Goal: Information Seeking & Learning: Learn about a topic

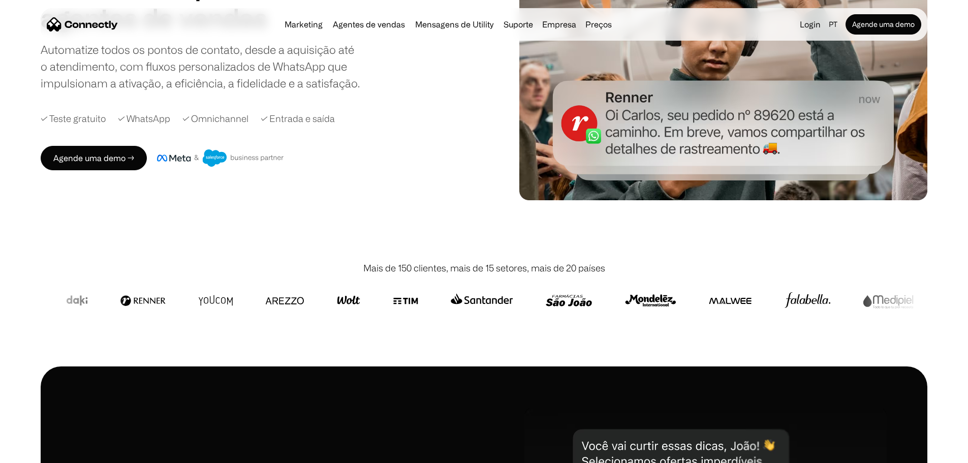
scroll to position [305, 0]
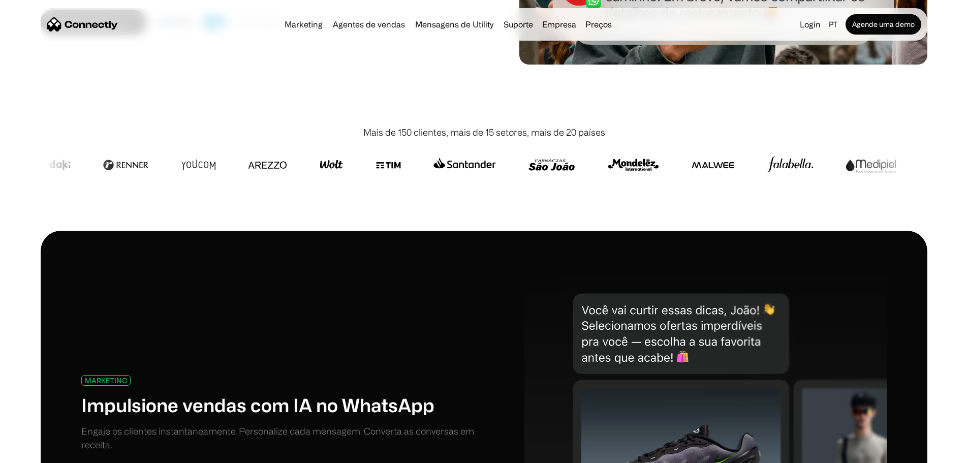
drag, startPoint x: 261, startPoint y: 196, endPoint x: 175, endPoint y: 217, distance: 88.5
click at [175, 217] on div "Mais de 150 clientes, mais de 15 setores, mais de 20 países" at bounding box center [484, 167] width 886 height 125
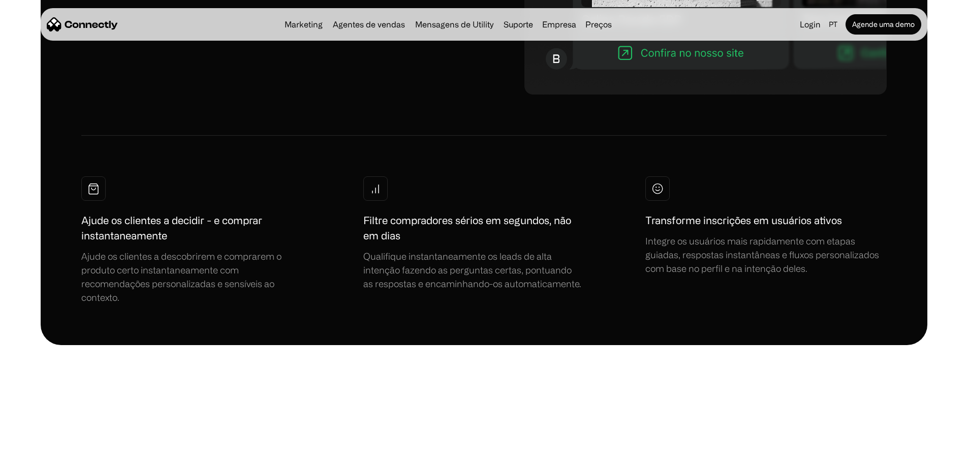
scroll to position [5181, 0]
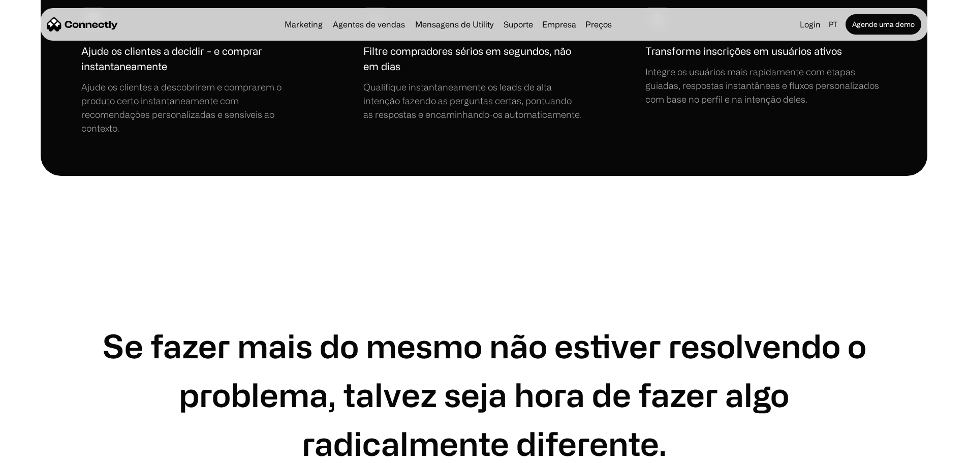
click at [209, 321] on h1 "Se fazer mais do mesmo não estiver resolvendo o problema, talvez seja hora de f…" at bounding box center [483, 394] width 805 height 146
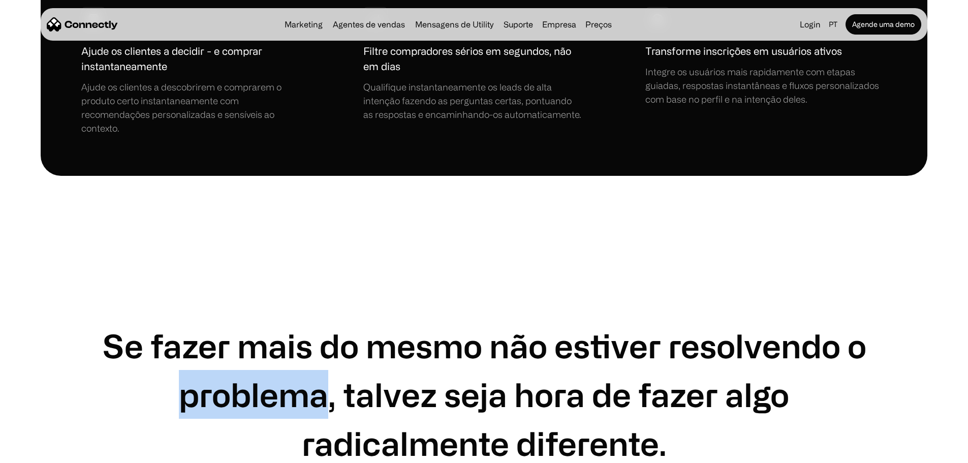
click at [209, 321] on h1 "Se fazer mais do mesmo não estiver resolvendo o problema, talvez seja hora de f…" at bounding box center [483, 394] width 805 height 146
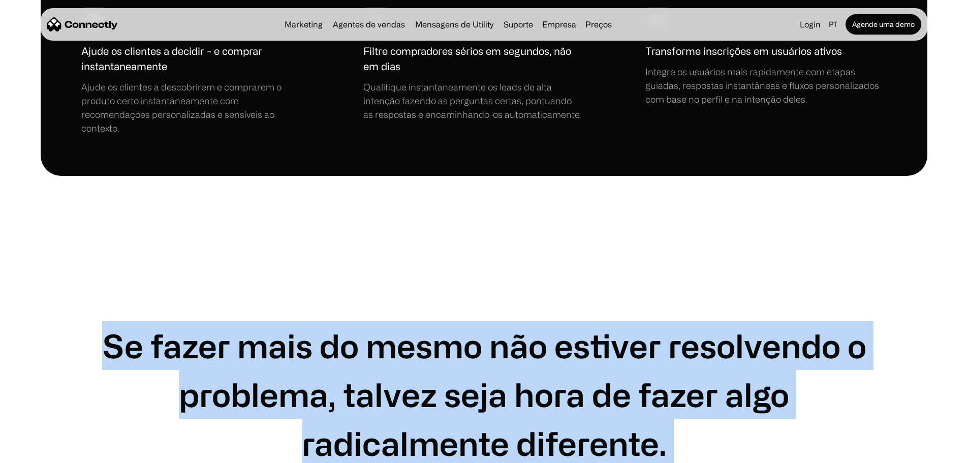
click at [209, 321] on h1 "Se fazer mais do mesmo não estiver resolvendo o problema, talvez seja hora de f…" at bounding box center [483, 394] width 805 height 146
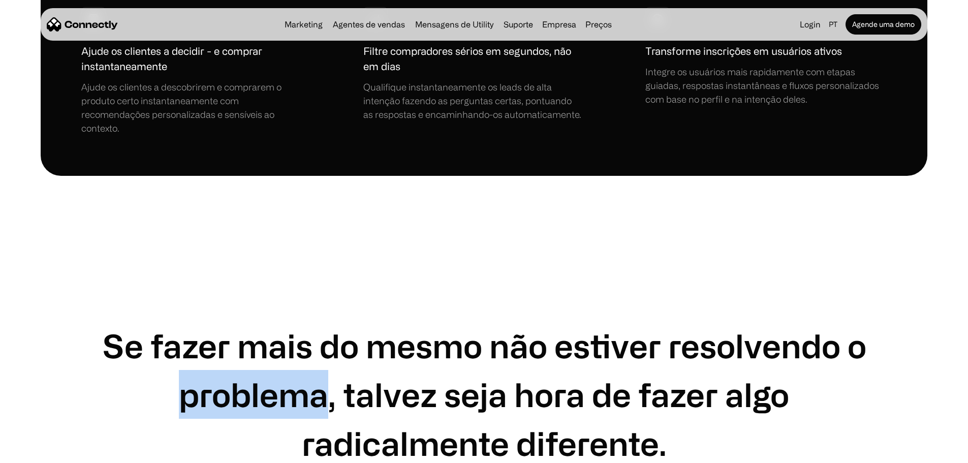
click at [209, 321] on h1 "Se fazer mais do mesmo não estiver resolvendo o problema, talvez seja hora de f…" at bounding box center [483, 394] width 805 height 146
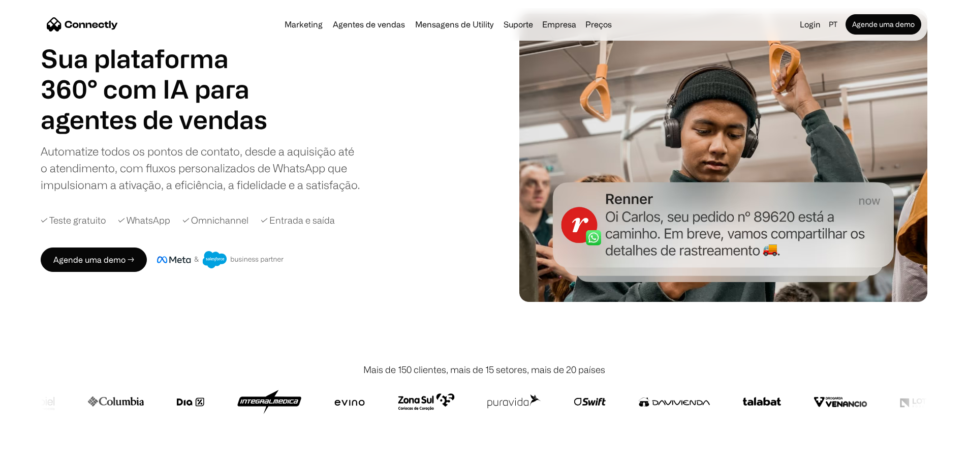
scroll to position [0, 0]
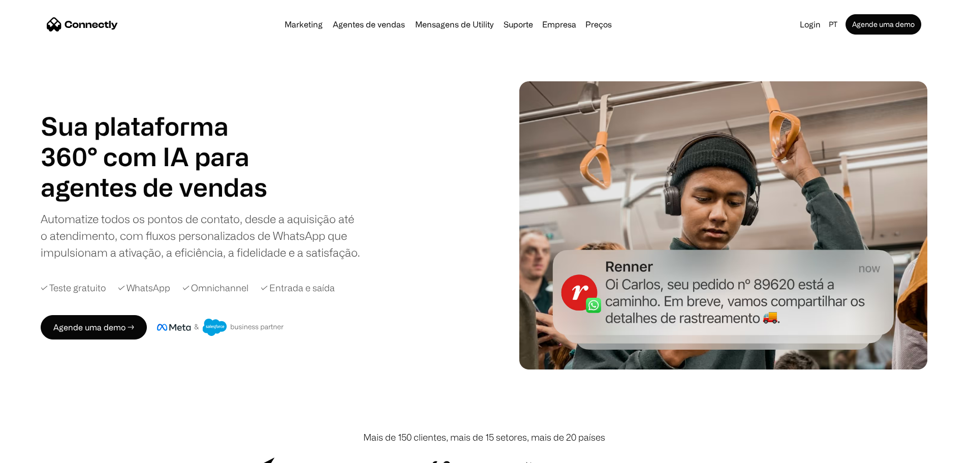
drag, startPoint x: 351, startPoint y: 324, endPoint x: 326, endPoint y: 197, distance: 129.6
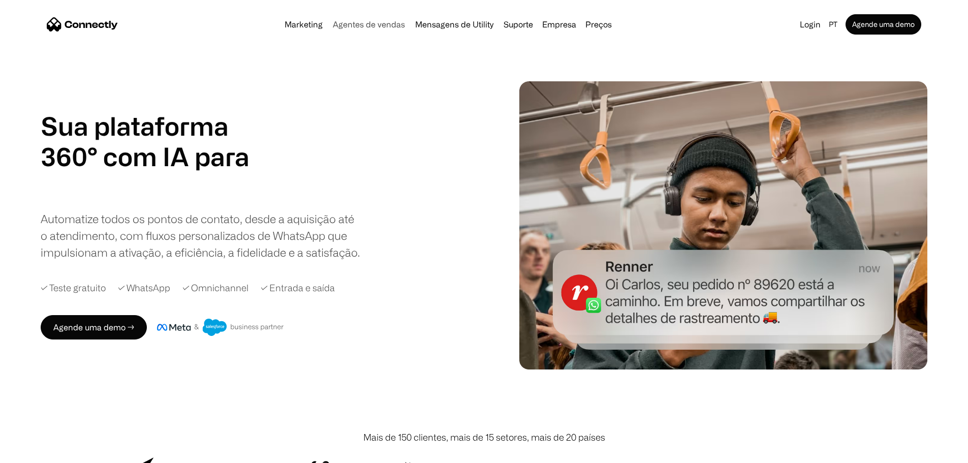
click at [387, 22] on link "Agentes de vendas" at bounding box center [369, 24] width 80 height 8
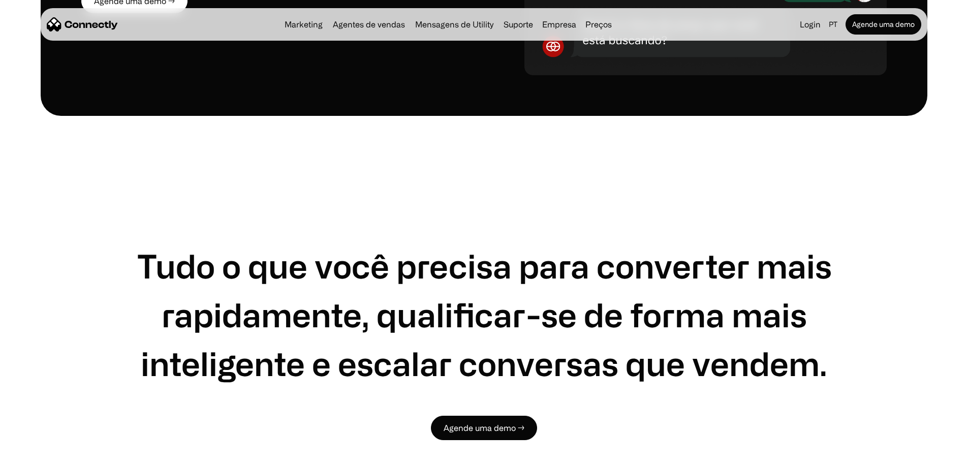
scroll to position [1490, 0]
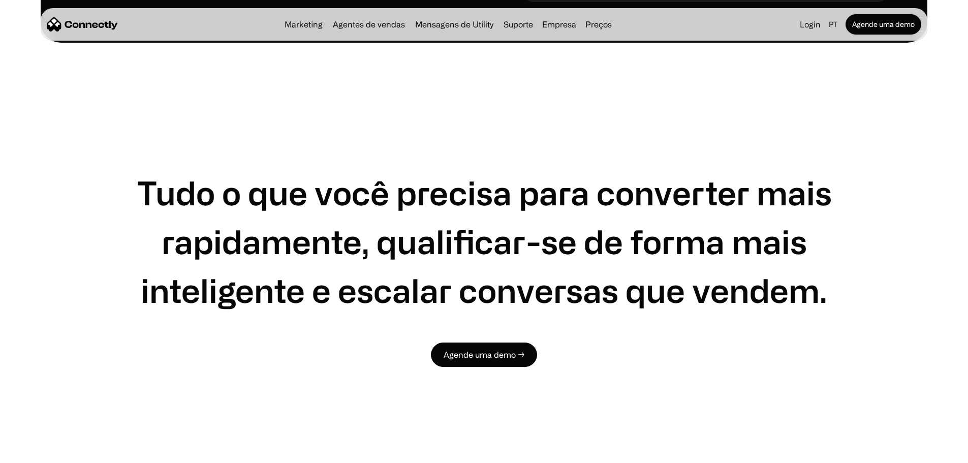
drag, startPoint x: 63, startPoint y: 121, endPoint x: 53, endPoint y: 120, distance: 10.2
click at [53, 120] on div "Tudo o que você precisa para converter mais rapidamente, qualificar-se de forma…" at bounding box center [484, 262] width 968 height 439
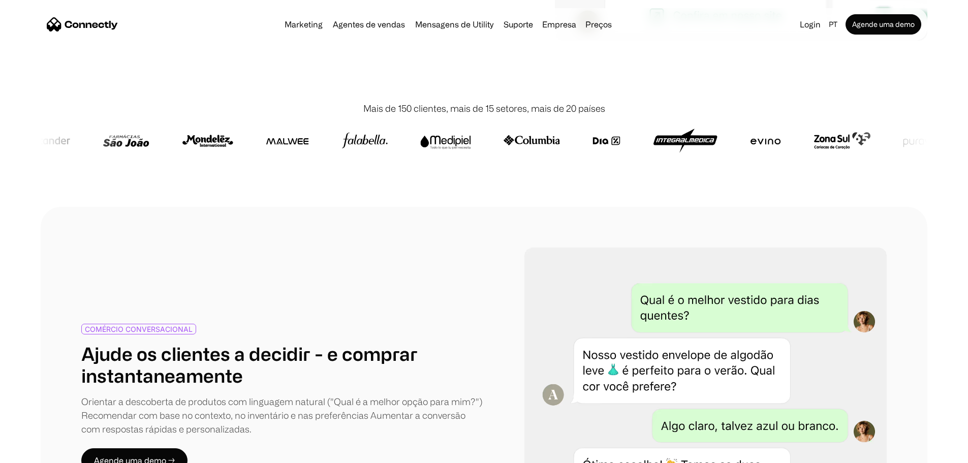
scroll to position [0, 0]
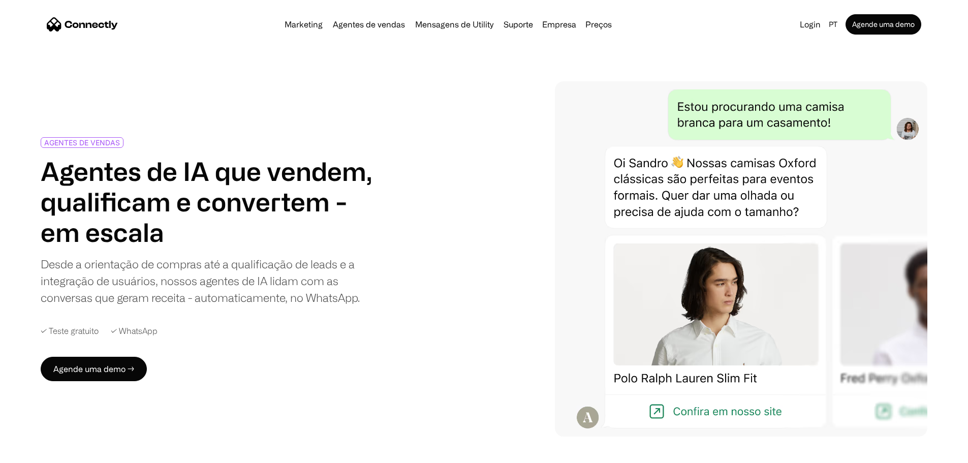
drag, startPoint x: 178, startPoint y: 164, endPoint x: 137, endPoint y: 69, distance: 103.3
